Goal: Task Accomplishment & Management: Manage account settings

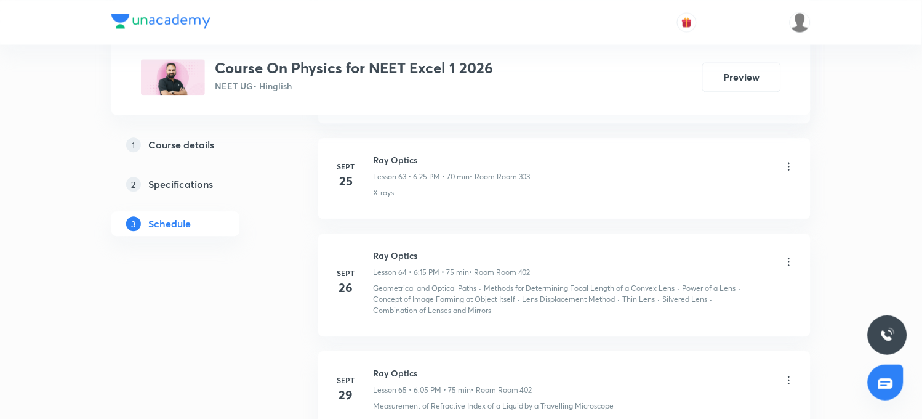
scroll to position [7060, 0]
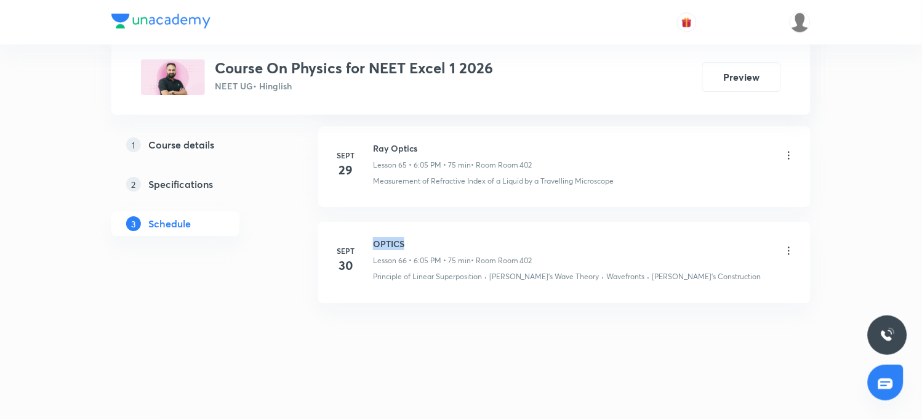
drag, startPoint x: 374, startPoint y: 242, endPoint x: 422, endPoint y: 241, distance: 48.0
click at [422, 241] on h6 "OPTICS" at bounding box center [452, 243] width 159 height 13
copy h6 "OPTICS"
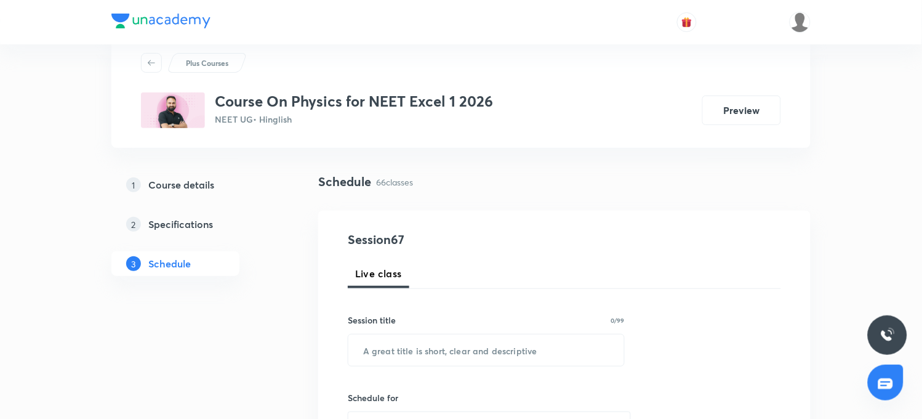
scroll to position [0, 0]
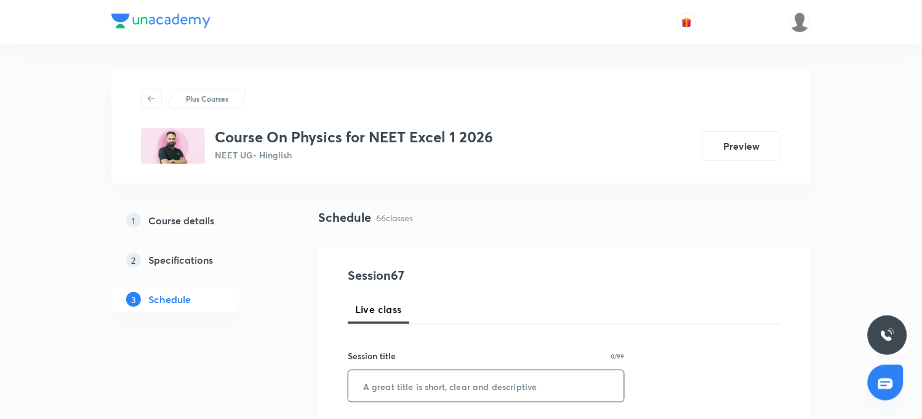
click at [413, 390] on input "text" at bounding box center [487, 385] width 276 height 31
paste input "OPTICS"
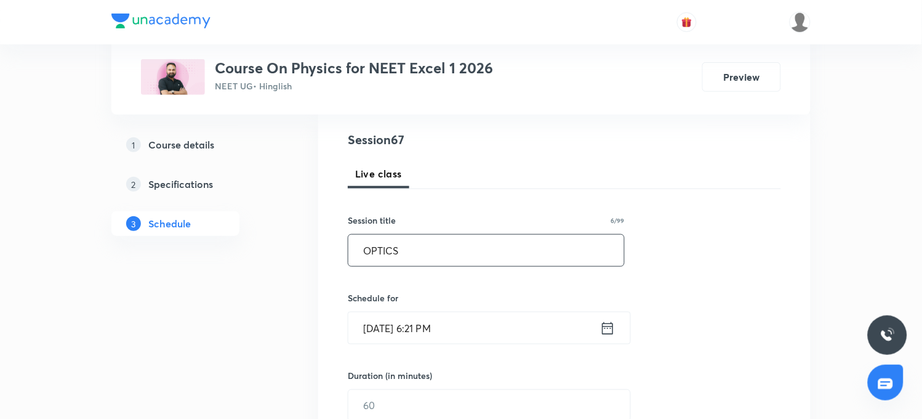
scroll to position [205, 0]
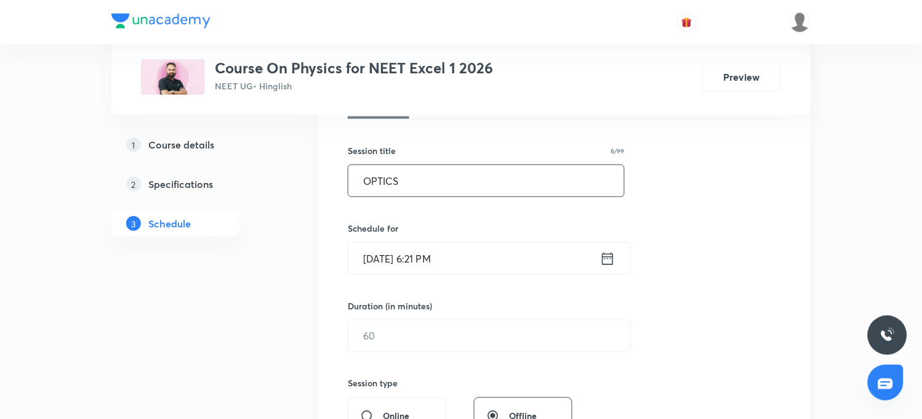
type input "OPTICS"
click at [433, 261] on input "[DATE] 6:21 PM" at bounding box center [475, 258] width 252 height 31
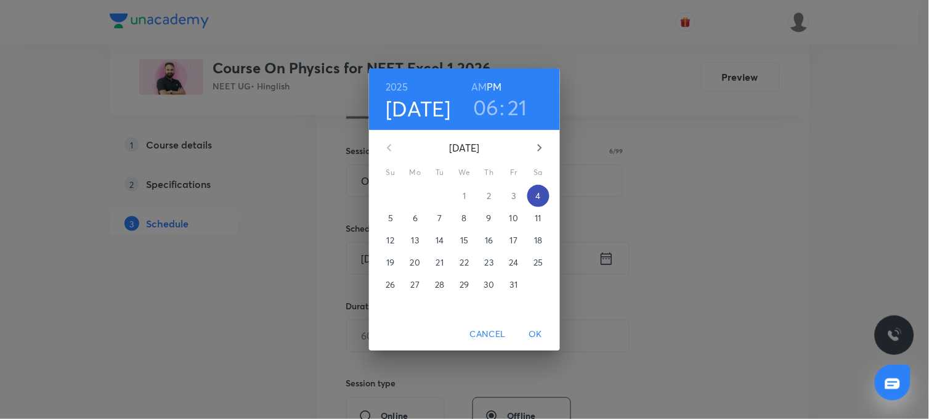
click at [540, 196] on p "4" at bounding box center [538, 196] width 5 height 12
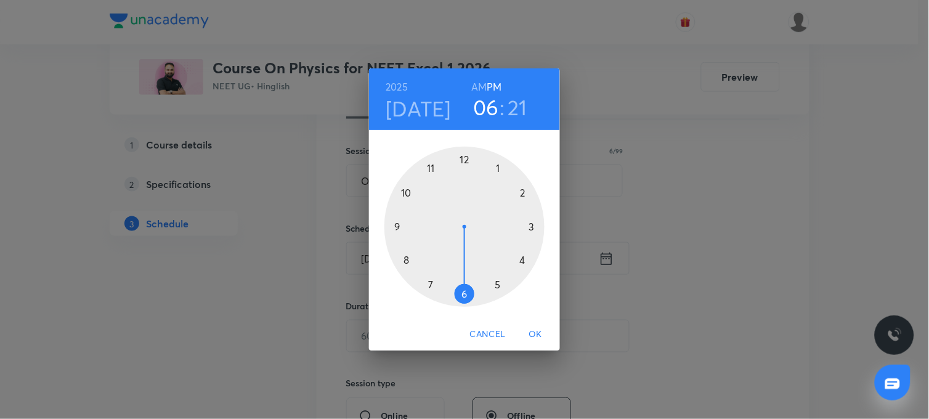
click at [464, 294] on div at bounding box center [464, 227] width 160 height 160
click at [497, 286] on div at bounding box center [464, 227] width 160 height 160
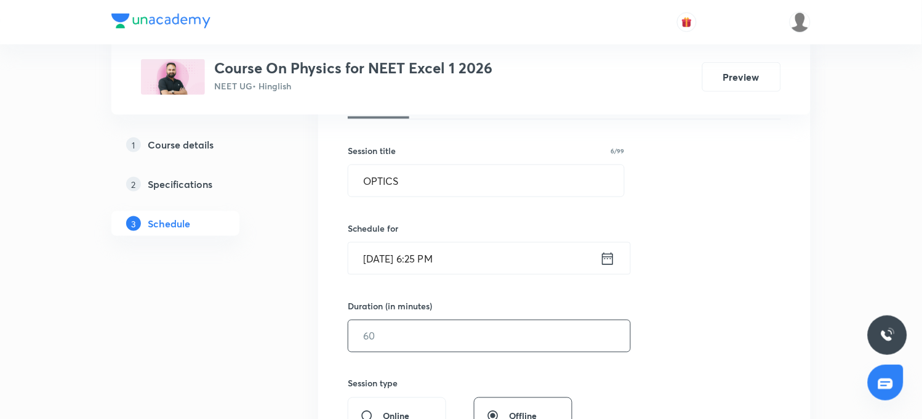
click at [386, 340] on input "text" at bounding box center [490, 335] width 282 height 31
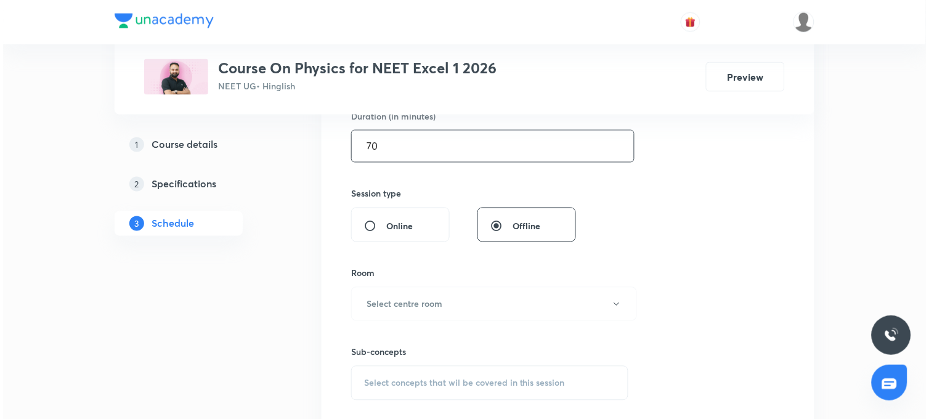
scroll to position [410, 0]
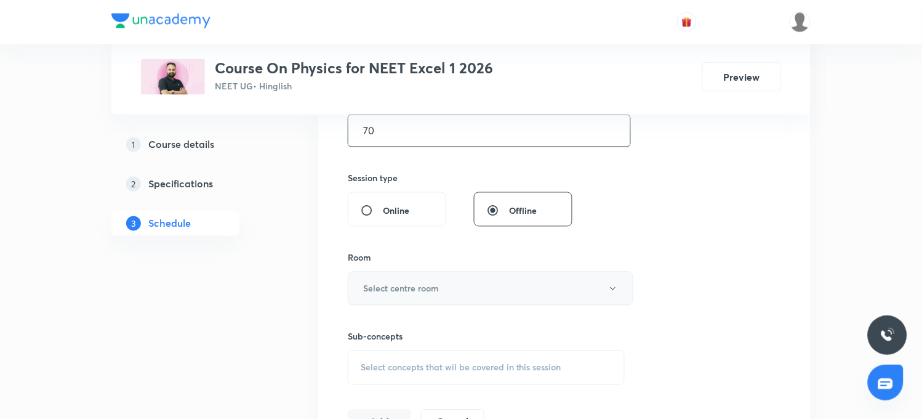
type input "70"
click at [398, 284] on h6 "Select centre room" at bounding box center [401, 288] width 76 height 13
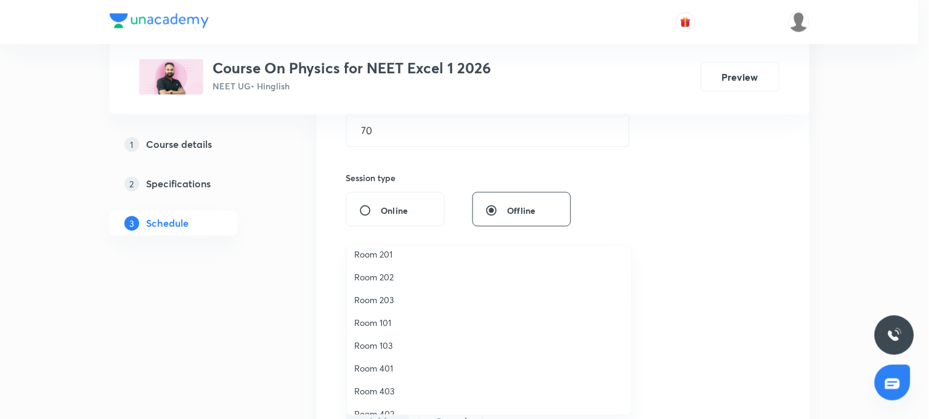
scroll to position [114, 0]
click at [373, 373] on span "Room 403" at bounding box center [489, 375] width 270 height 13
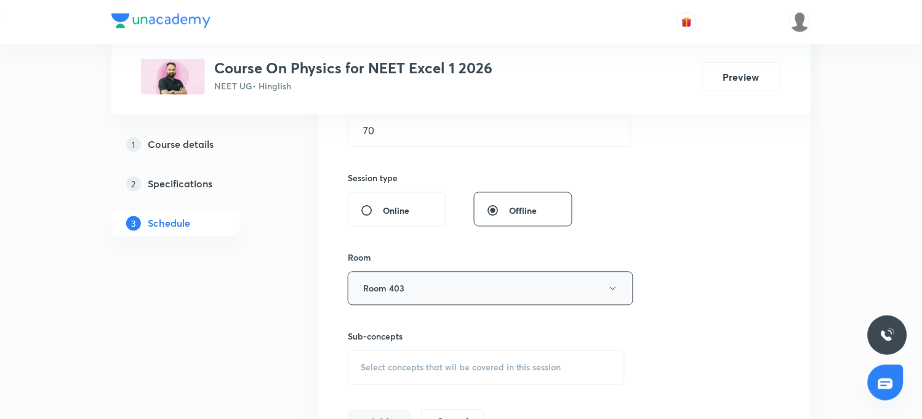
click at [402, 293] on button "Room 403" at bounding box center [491, 289] width 286 height 34
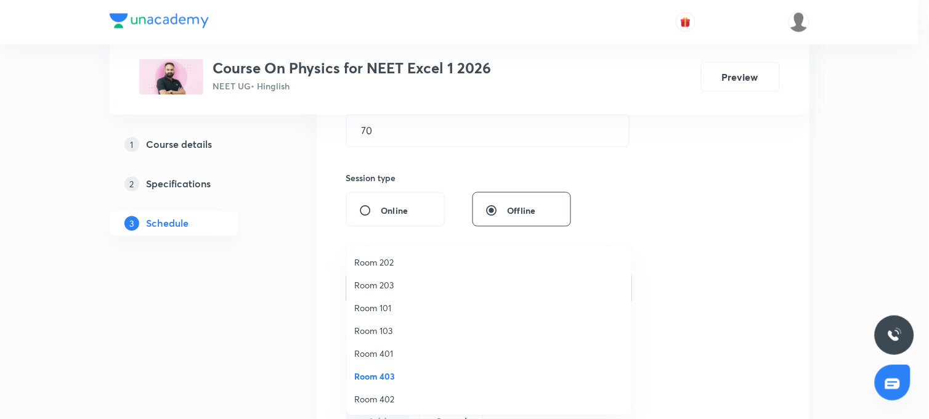
click at [385, 401] on span "Room 402" at bounding box center [489, 398] width 270 height 13
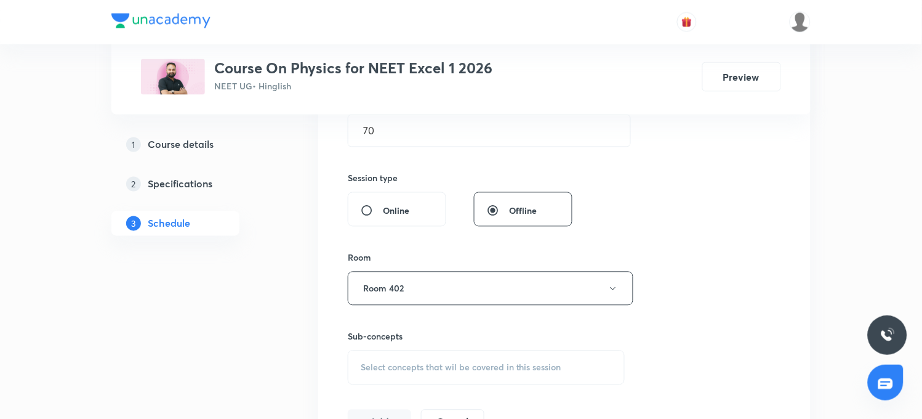
click at [410, 369] on span "Select concepts that wil be covered in this session" at bounding box center [461, 368] width 201 height 10
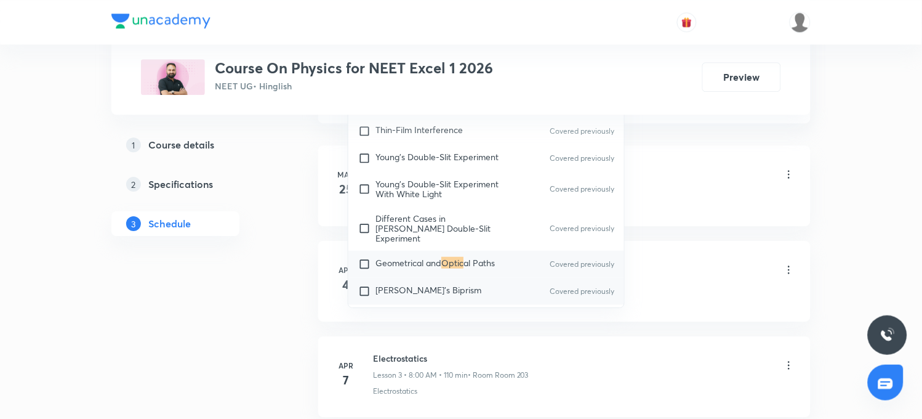
scroll to position [752, 0]
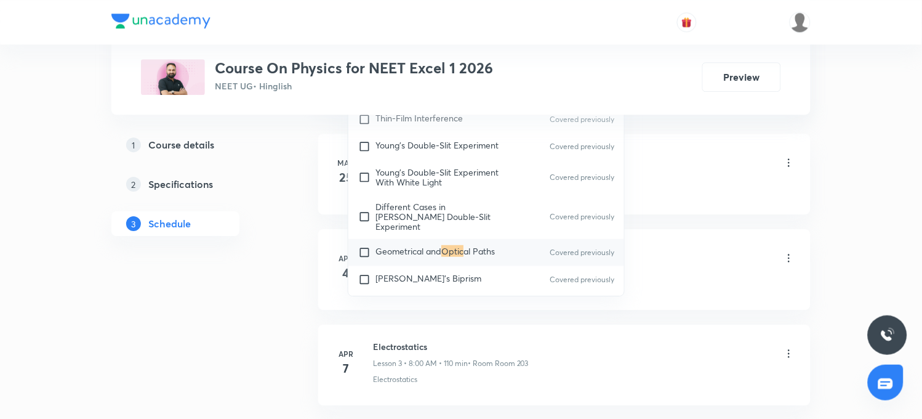
type input "OPTIC"
click at [389, 245] on span "Geometrical and" at bounding box center [409, 251] width 66 height 12
checkbox input "true"
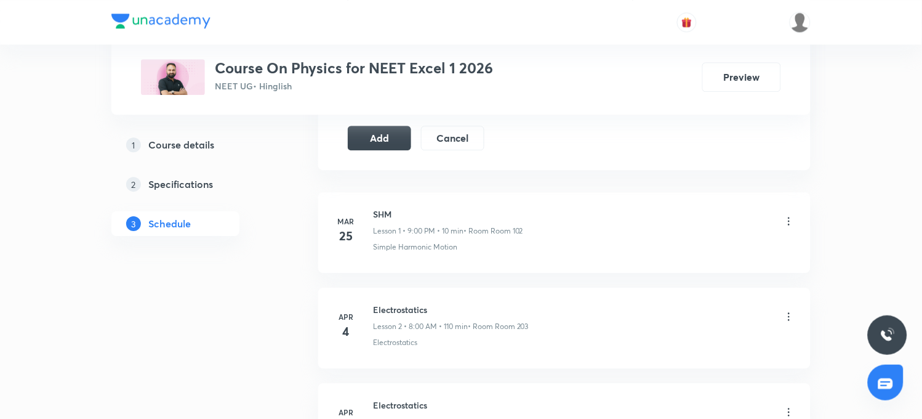
scroll to position [684, 0]
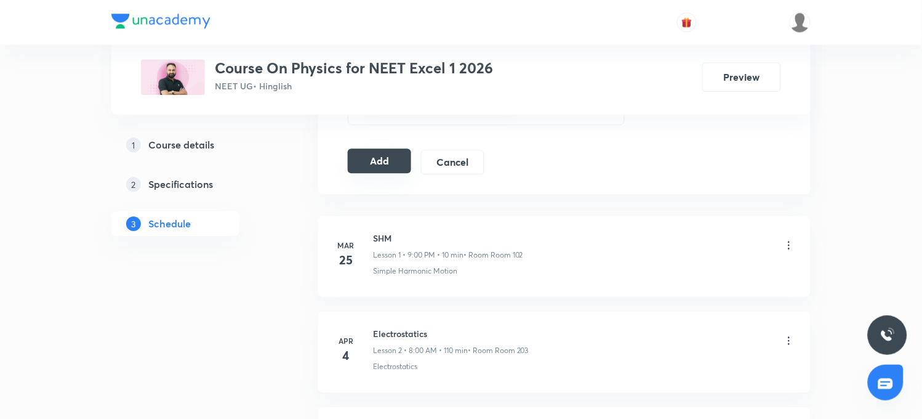
click at [382, 165] on button "Add" at bounding box center [379, 160] width 63 height 25
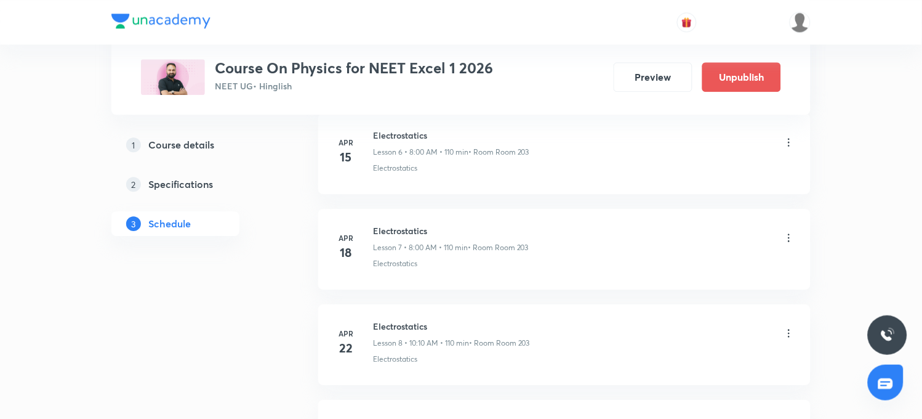
click at [321, 341] on li "[DATE] Electrostatics Lesson 8 • 10:10 AM • 110 min • Room Room 203 Electrostat…" at bounding box center [564, 344] width 493 height 81
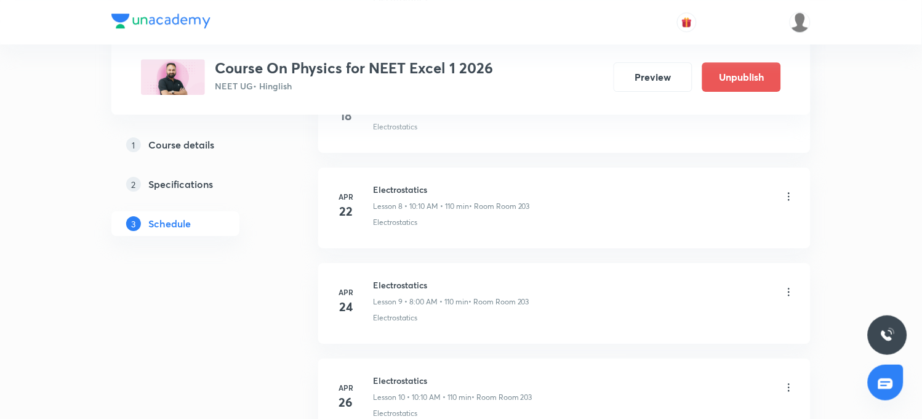
scroll to position [752, 0]
